Goal: Transaction & Acquisition: Purchase product/service

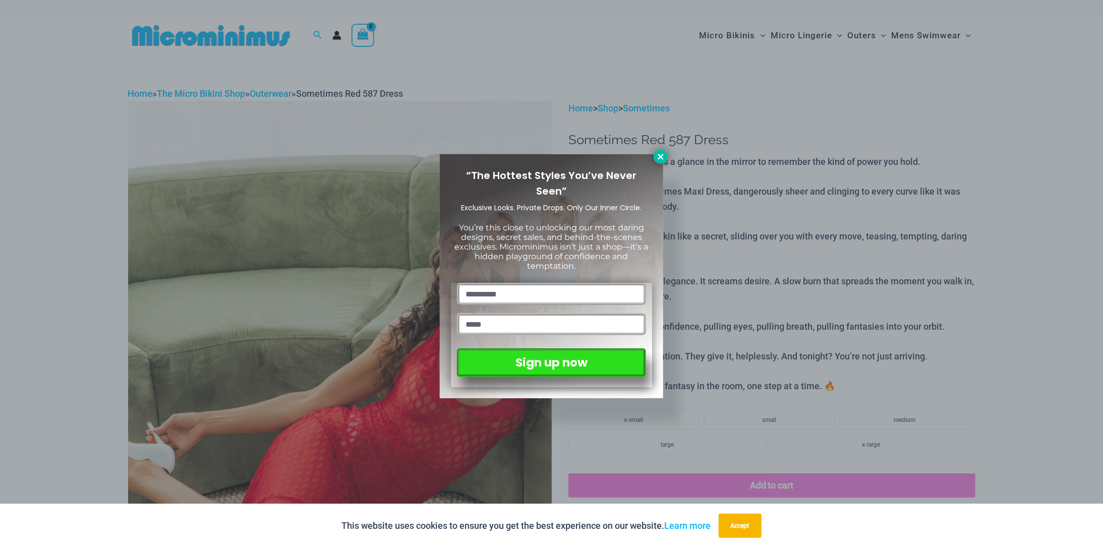
click at [659, 154] on icon at bounding box center [661, 157] width 6 height 6
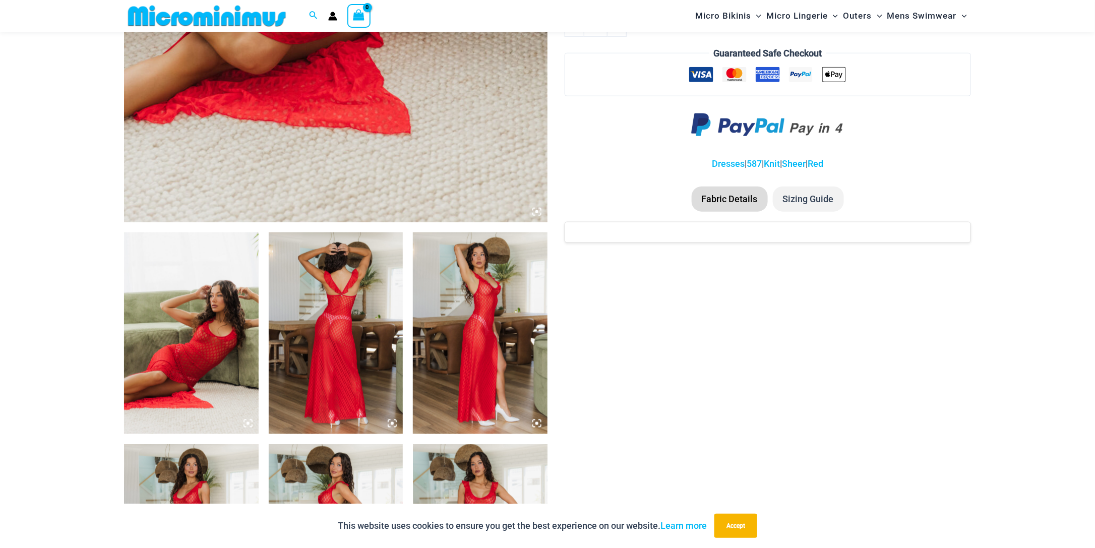
scroll to position [394, 0]
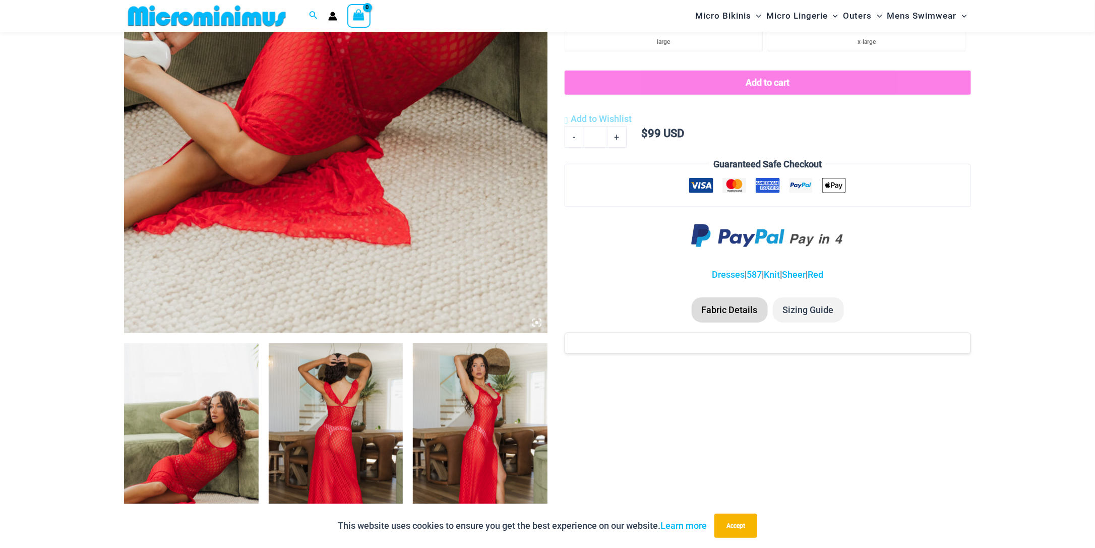
click at [376, 172] on img at bounding box center [336, 15] width 424 height 635
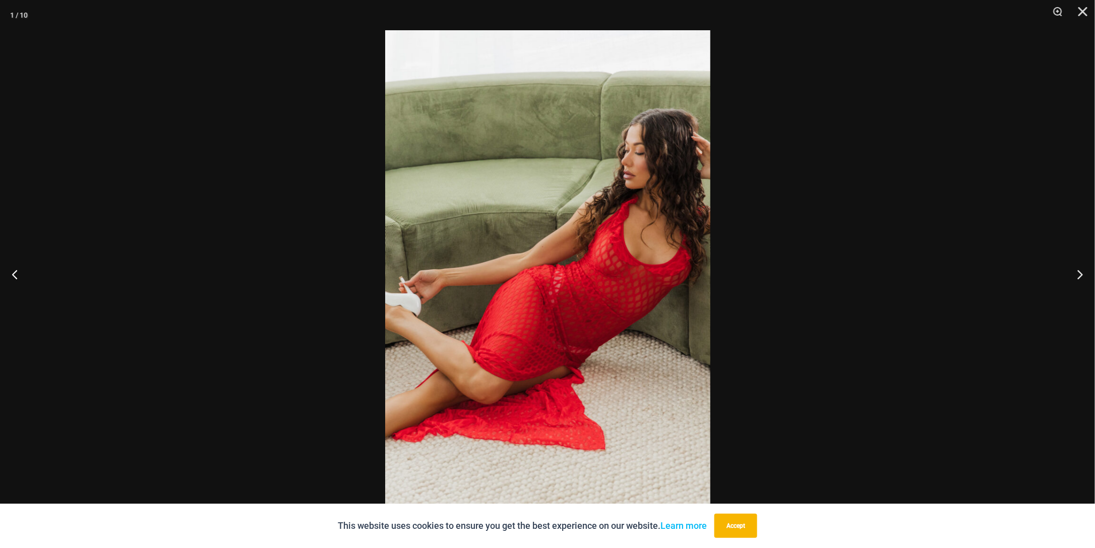
click at [605, 232] on img at bounding box center [547, 274] width 325 height 488
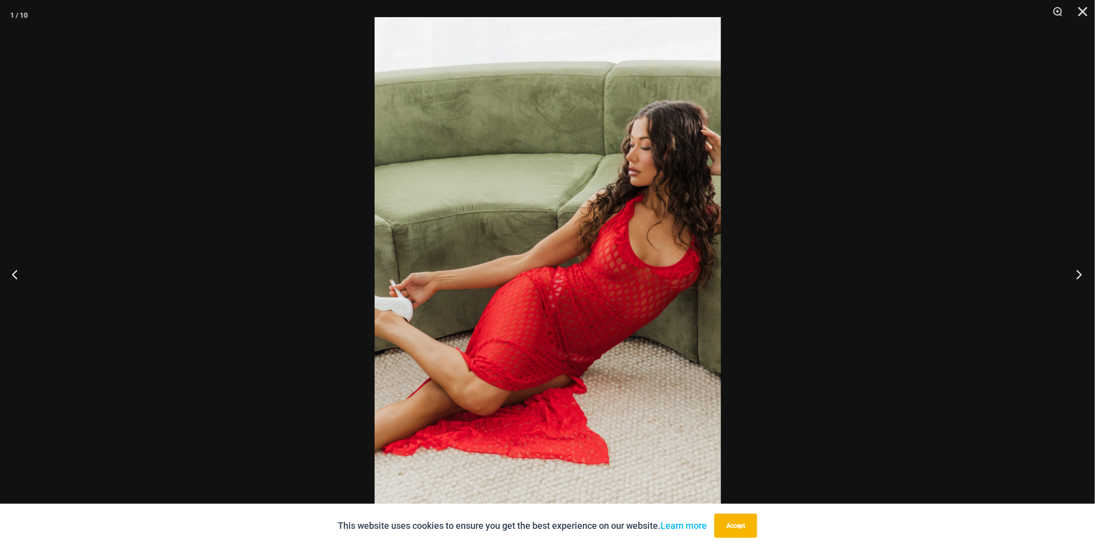
click at [1078, 273] on button "Next" at bounding box center [1076, 274] width 38 height 50
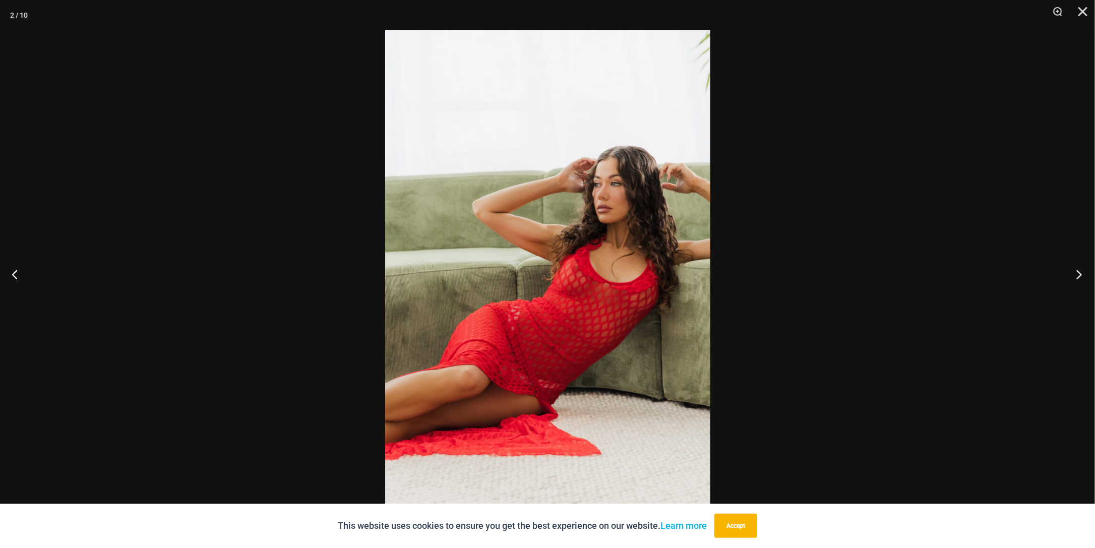
click at [1077, 275] on button "Next" at bounding box center [1076, 274] width 38 height 50
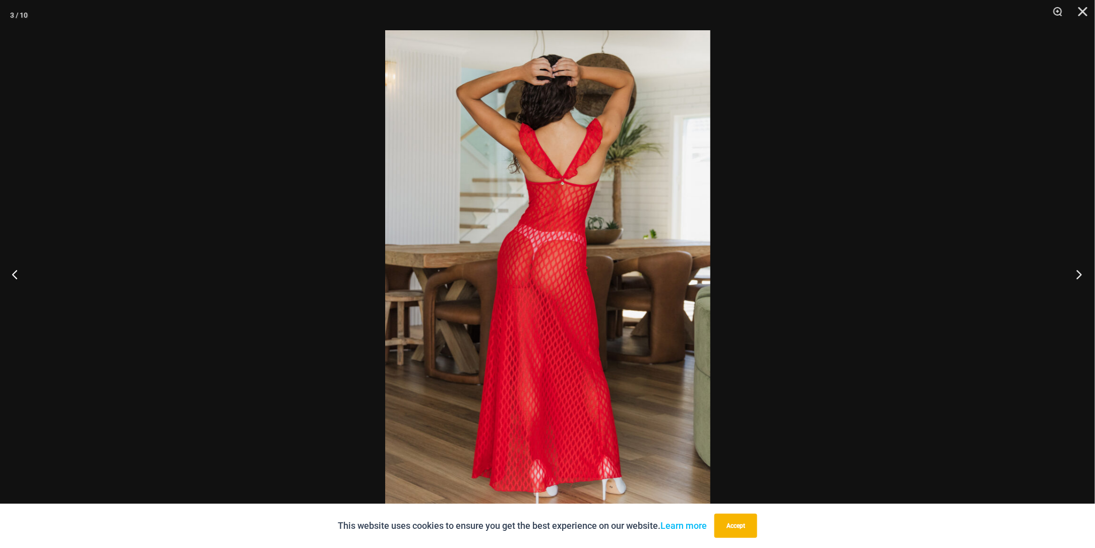
click at [1077, 275] on button "Next" at bounding box center [1076, 274] width 38 height 50
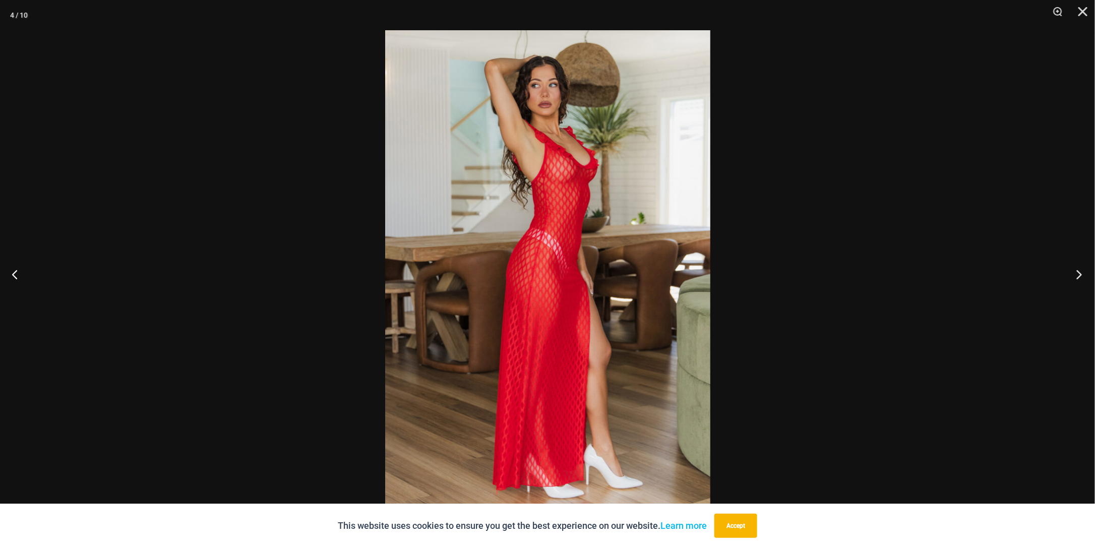
click at [1077, 275] on button "Next" at bounding box center [1076, 274] width 38 height 50
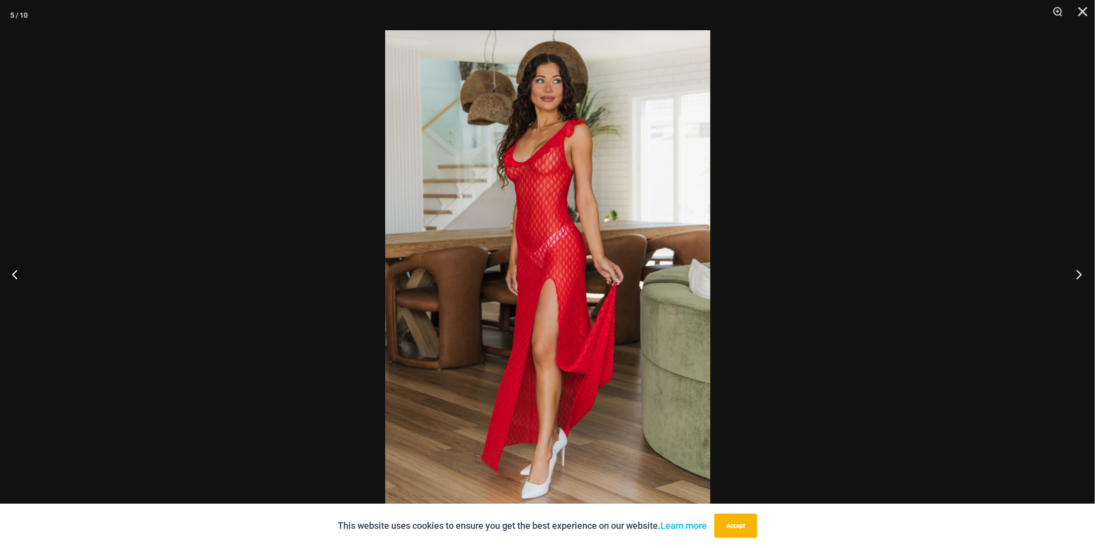
click at [1076, 275] on button "Next" at bounding box center [1076, 274] width 38 height 50
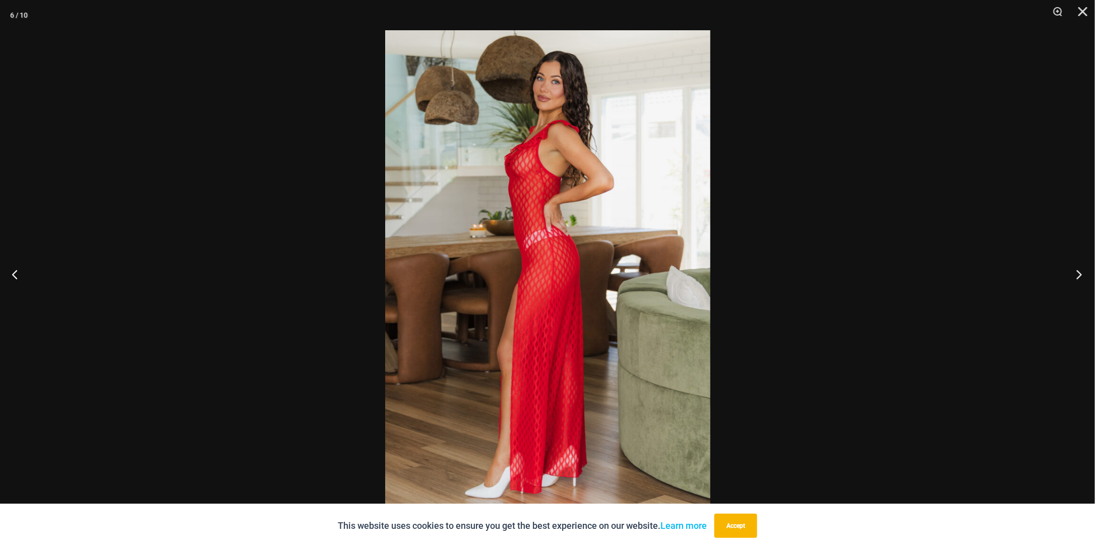
click at [1076, 275] on button "Next" at bounding box center [1076, 274] width 38 height 50
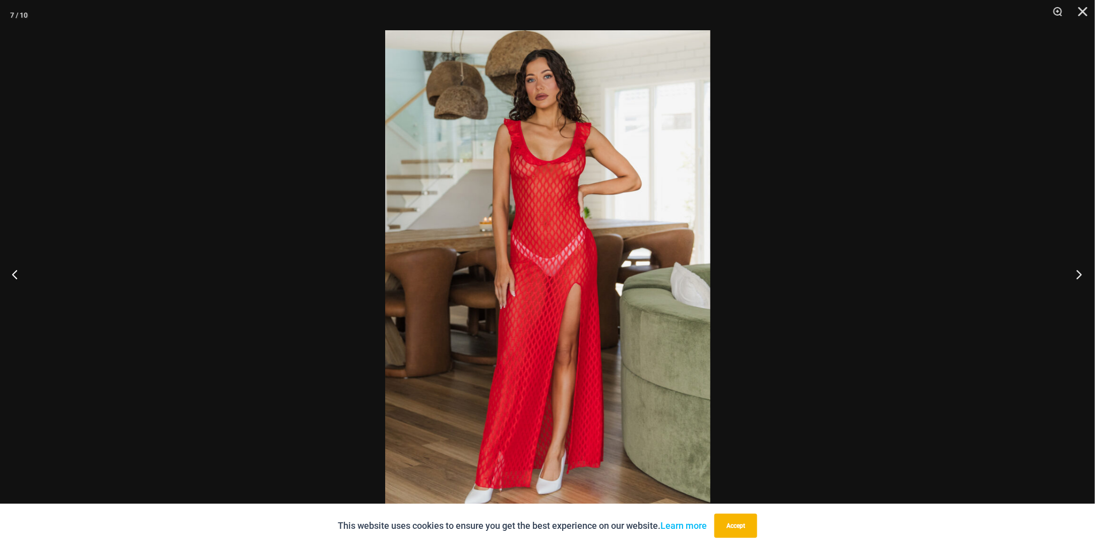
click at [1075, 275] on button "Next" at bounding box center [1076, 274] width 38 height 50
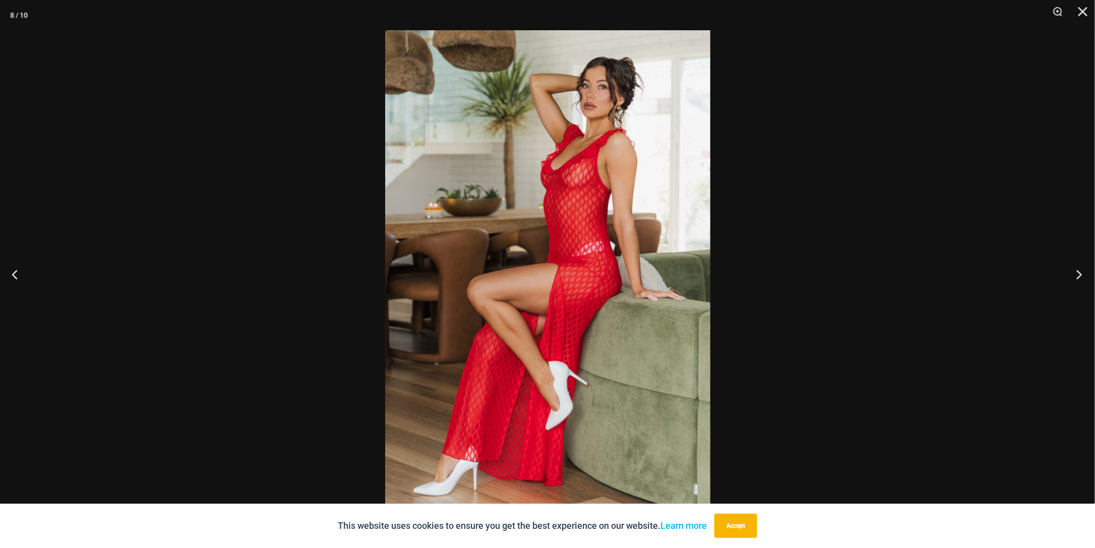
click at [1075, 275] on button "Next" at bounding box center [1076, 274] width 38 height 50
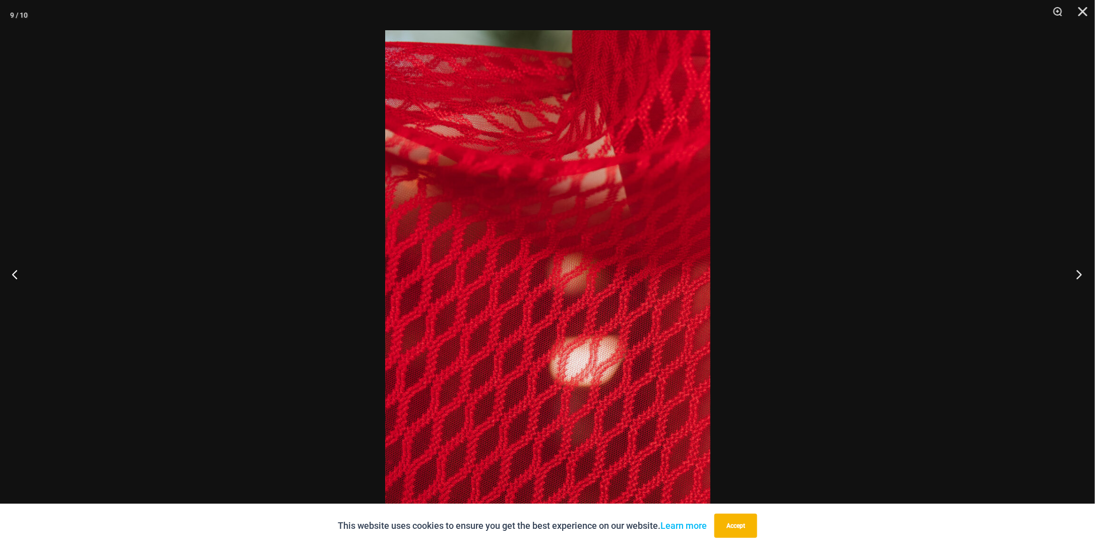
click at [1075, 275] on button "Next" at bounding box center [1076, 274] width 38 height 50
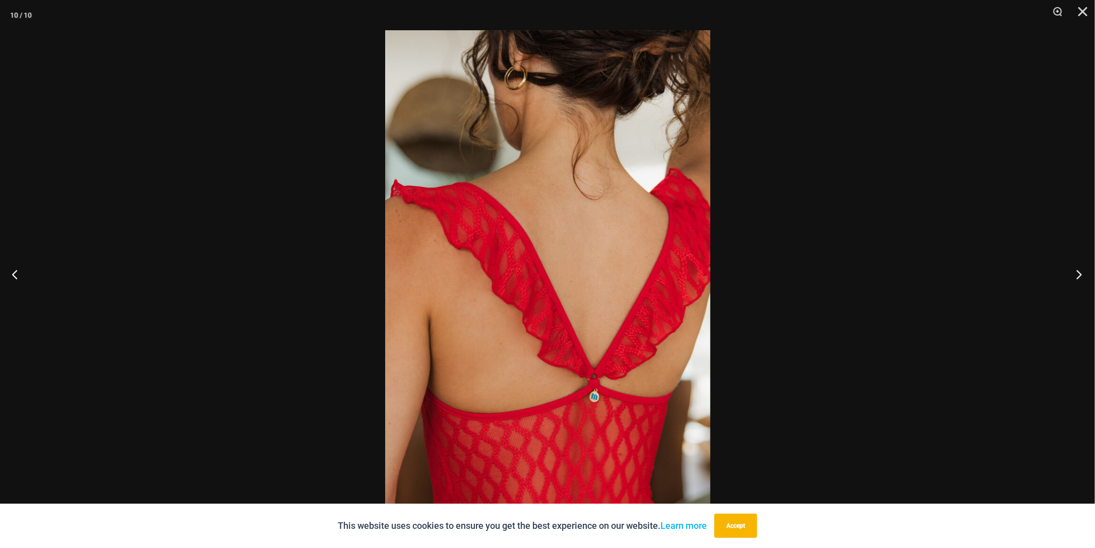
click at [1075, 275] on button "Next" at bounding box center [1076, 274] width 38 height 50
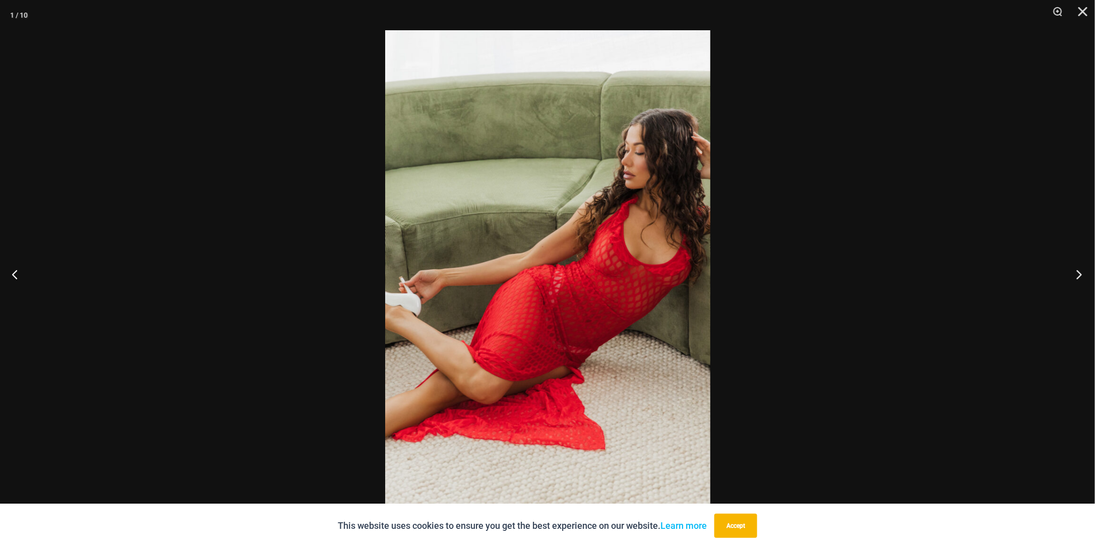
click at [1075, 275] on button "Next" at bounding box center [1076, 274] width 38 height 50
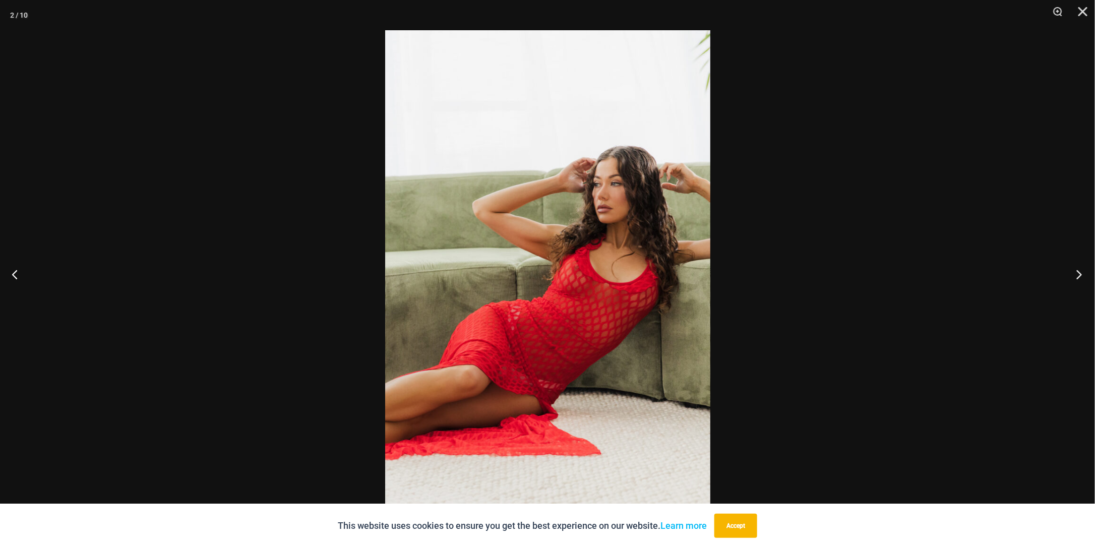
click at [1075, 275] on button "Next" at bounding box center [1076, 274] width 38 height 50
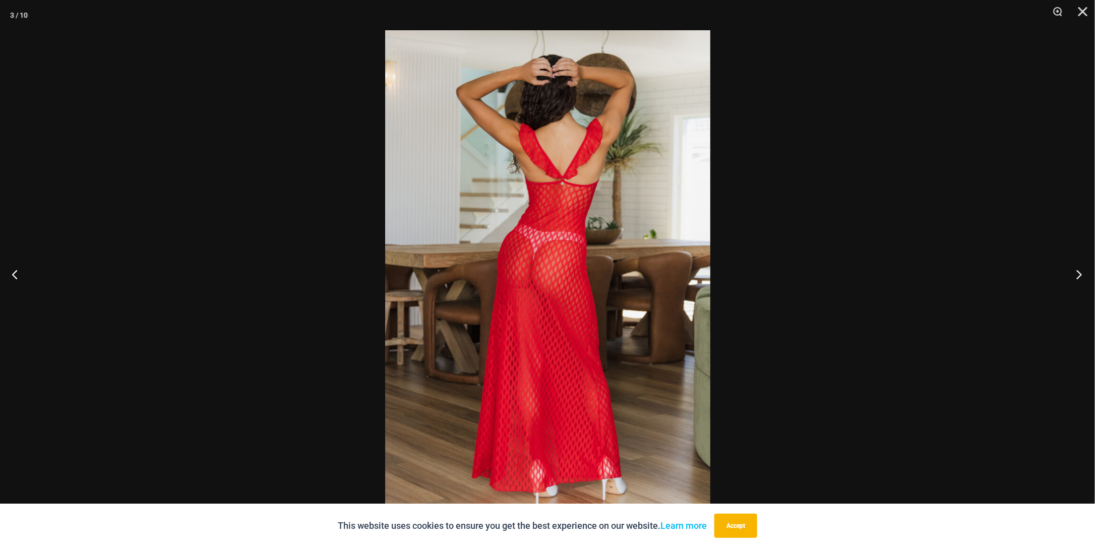
click at [1075, 275] on button "Next" at bounding box center [1076, 274] width 38 height 50
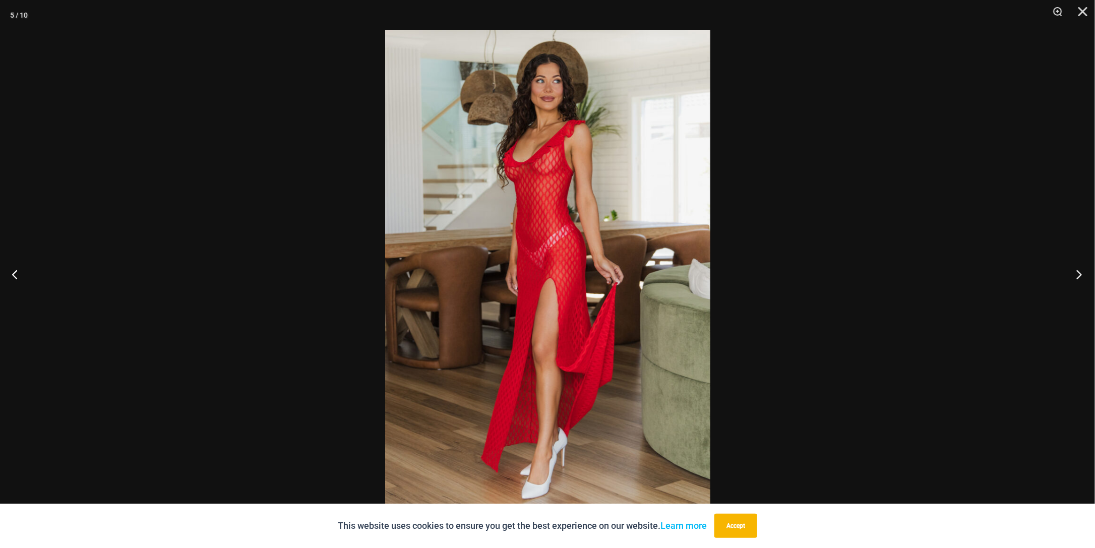
click at [1075, 275] on button "Next" at bounding box center [1076, 274] width 38 height 50
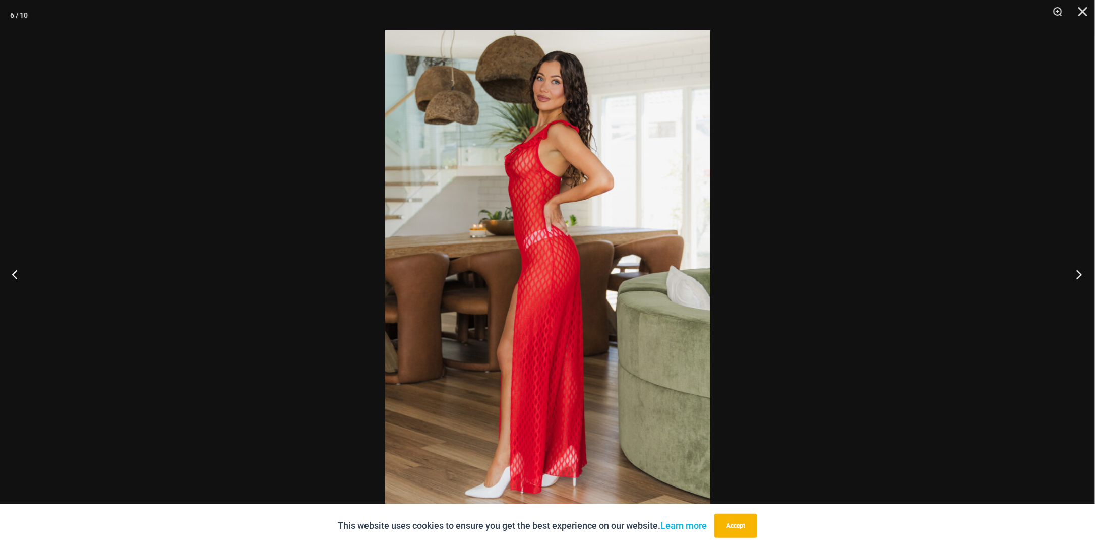
click at [1074, 275] on button "Next" at bounding box center [1076, 274] width 38 height 50
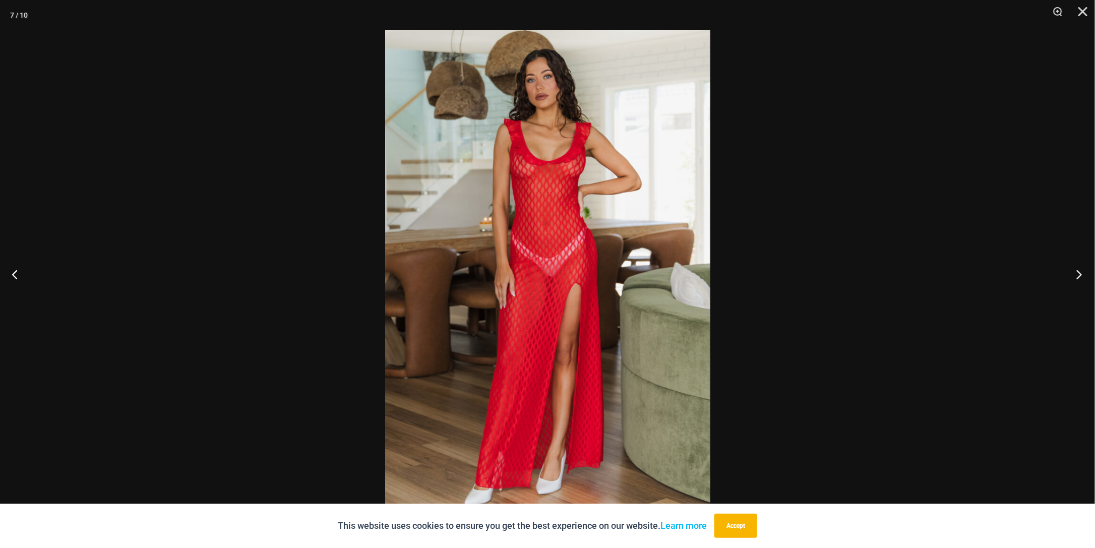
click at [1071, 275] on button "Next" at bounding box center [1076, 274] width 38 height 50
